Goal: Information Seeking & Learning: Learn about a topic

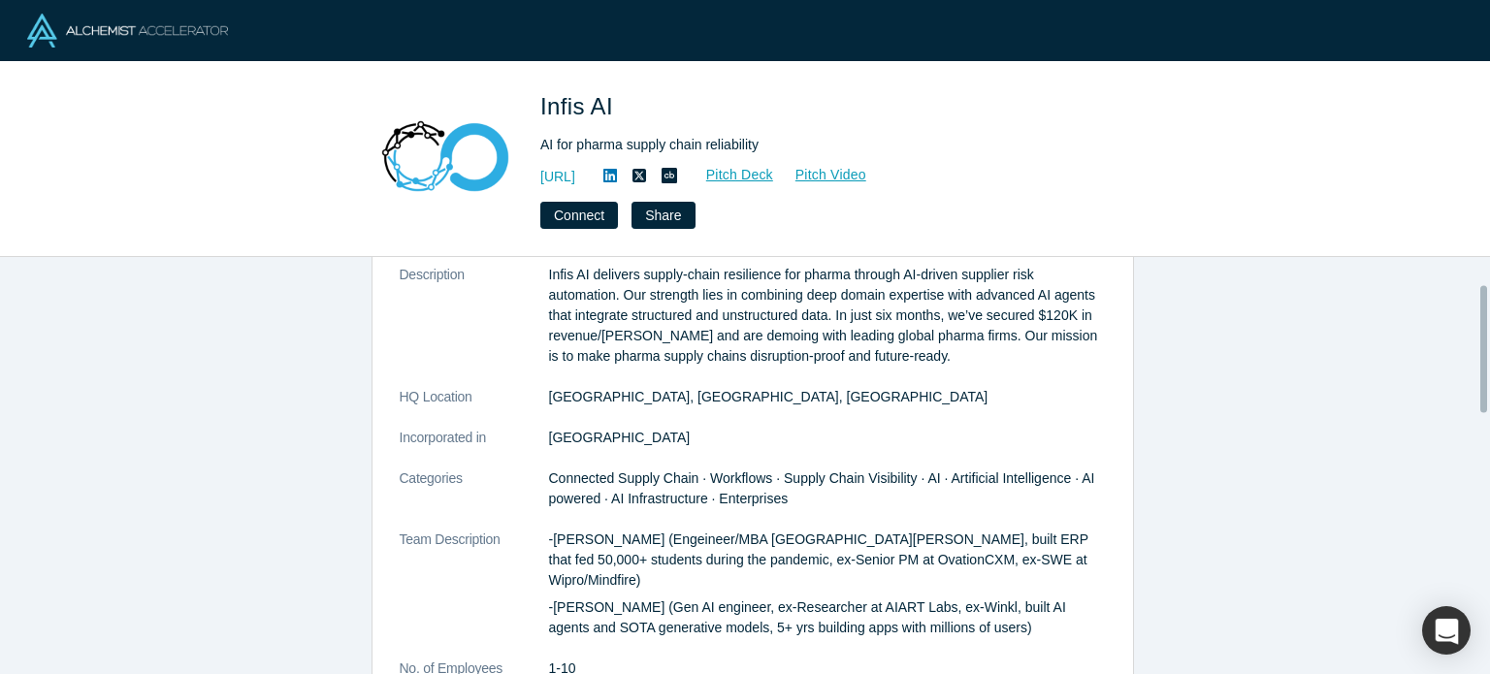
scroll to position [388, 0]
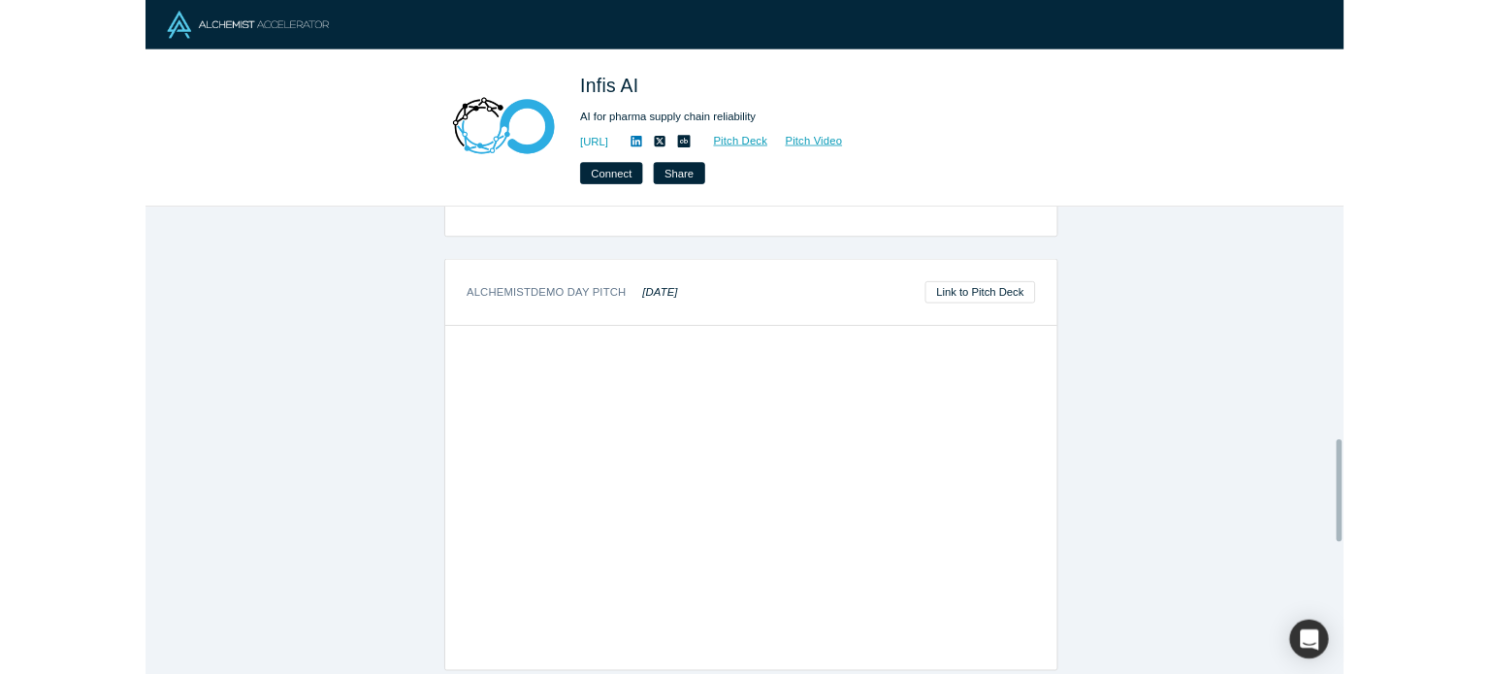
scroll to position [949, 0]
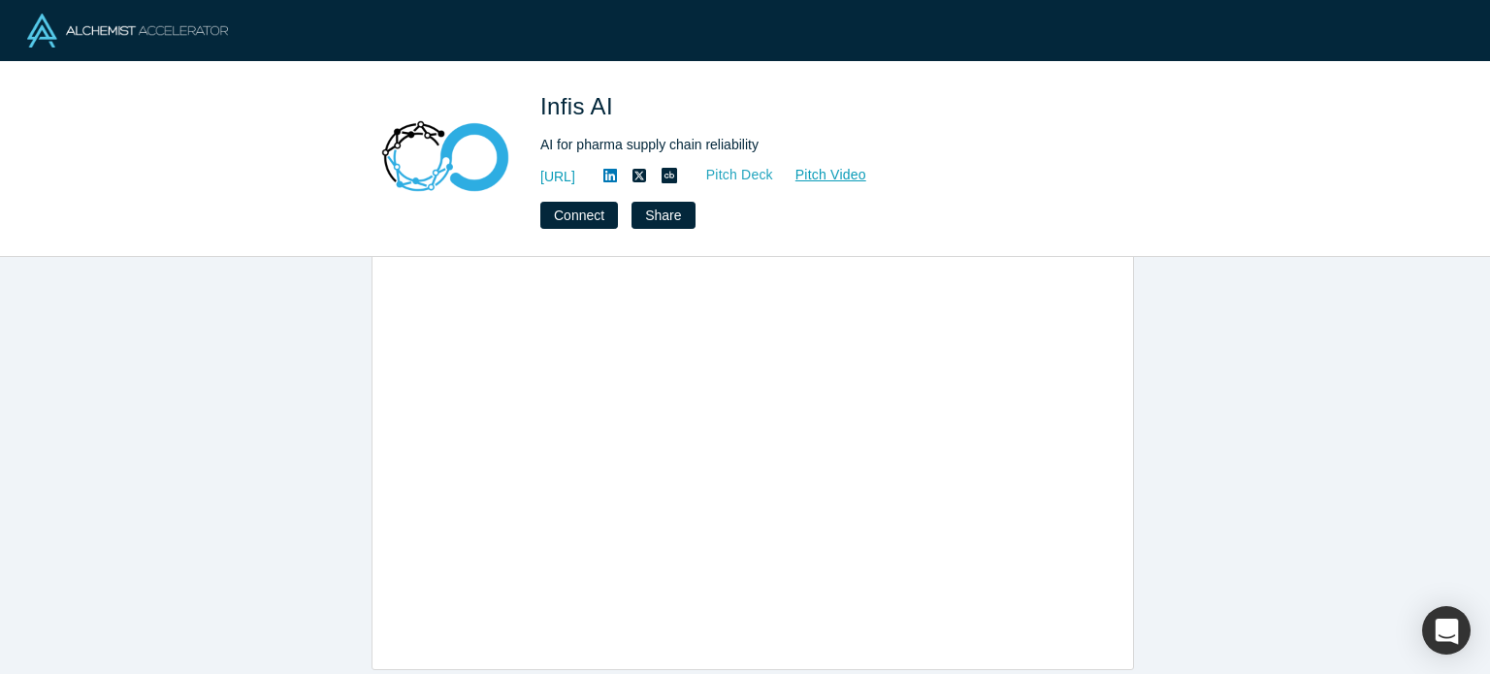
click at [774, 171] on link "Pitch Deck" at bounding box center [729, 175] width 89 height 22
click at [599, 100] on span "Infis AI" at bounding box center [580, 106] width 80 height 26
click at [575, 170] on link "https://www.infis.ai/" at bounding box center [557, 177] width 35 height 20
